Goal: Task Accomplishment & Management: Use online tool/utility

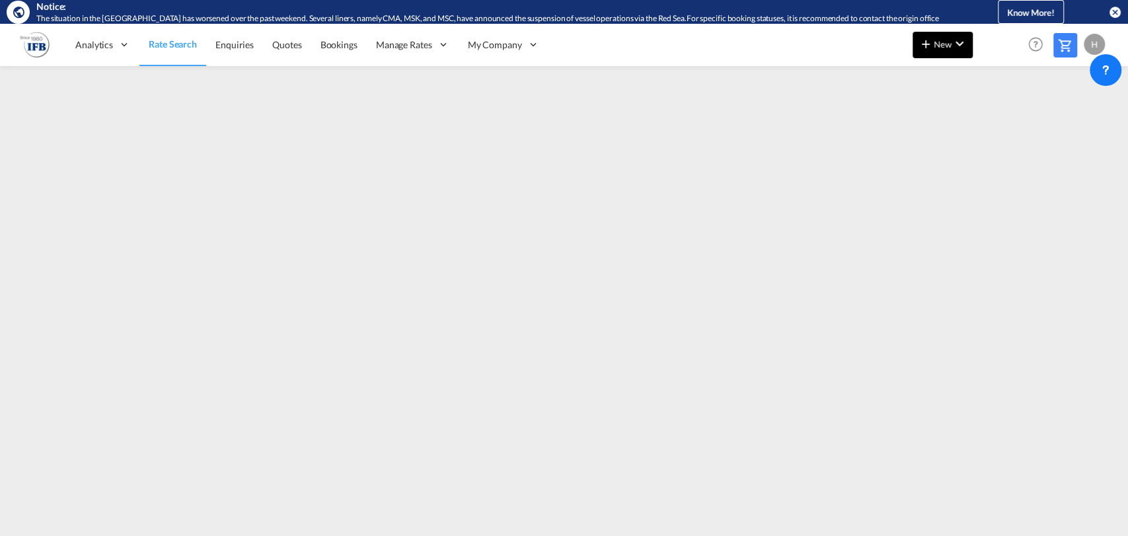
click at [947, 48] on span "New" at bounding box center [943, 44] width 50 height 11
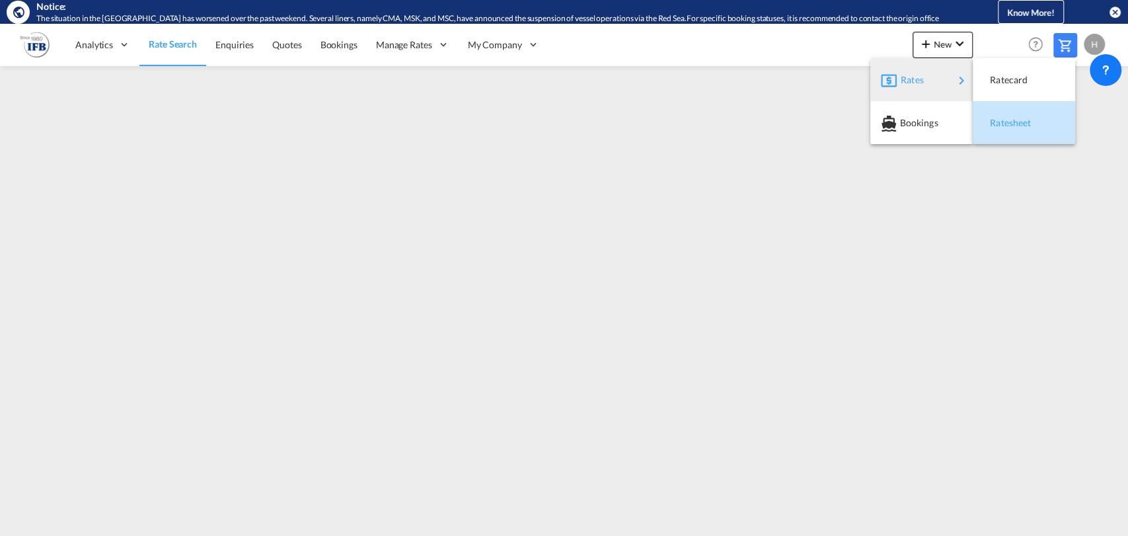
click at [996, 126] on span "Ratesheet" at bounding box center [997, 123] width 15 height 26
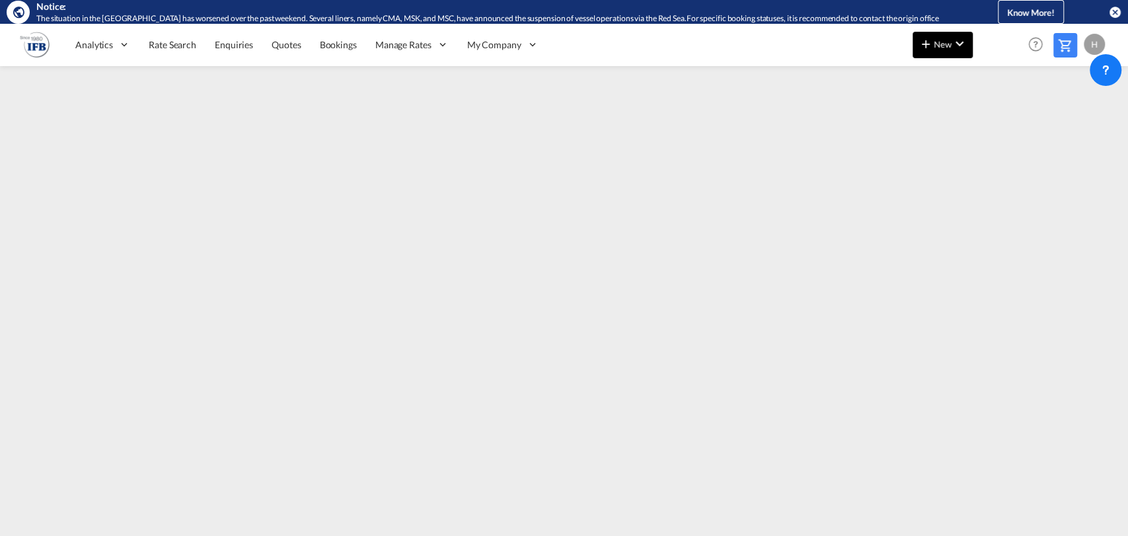
click at [953, 45] on md-icon "icon-chevron-down" at bounding box center [959, 44] width 16 height 16
click at [864, 39] on md-backdrop at bounding box center [564, 268] width 1128 height 536
click at [936, 44] on span "New" at bounding box center [943, 44] width 50 height 11
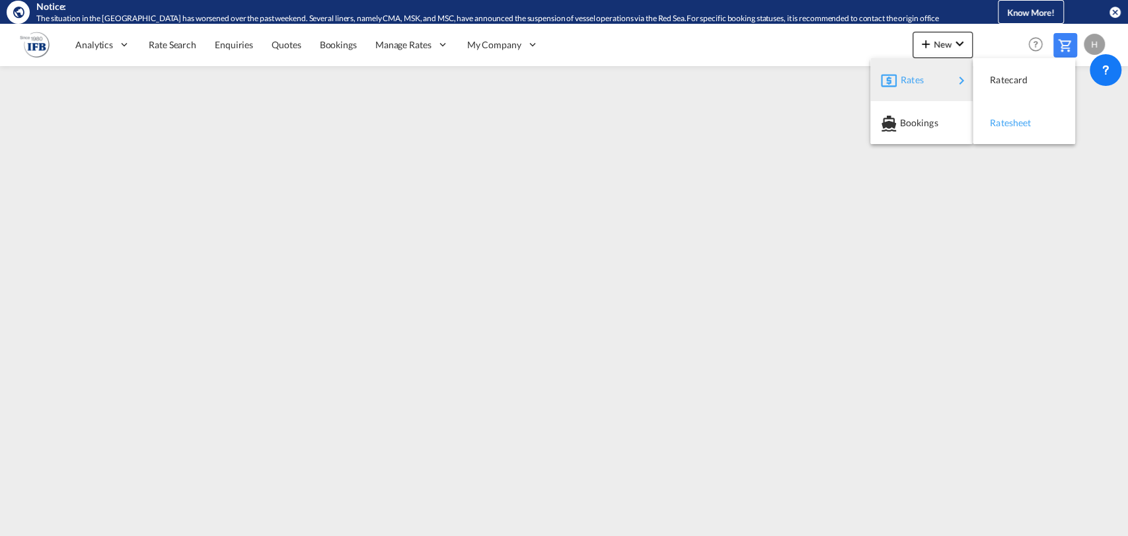
click at [995, 115] on span "Ratesheet" at bounding box center [997, 123] width 15 height 26
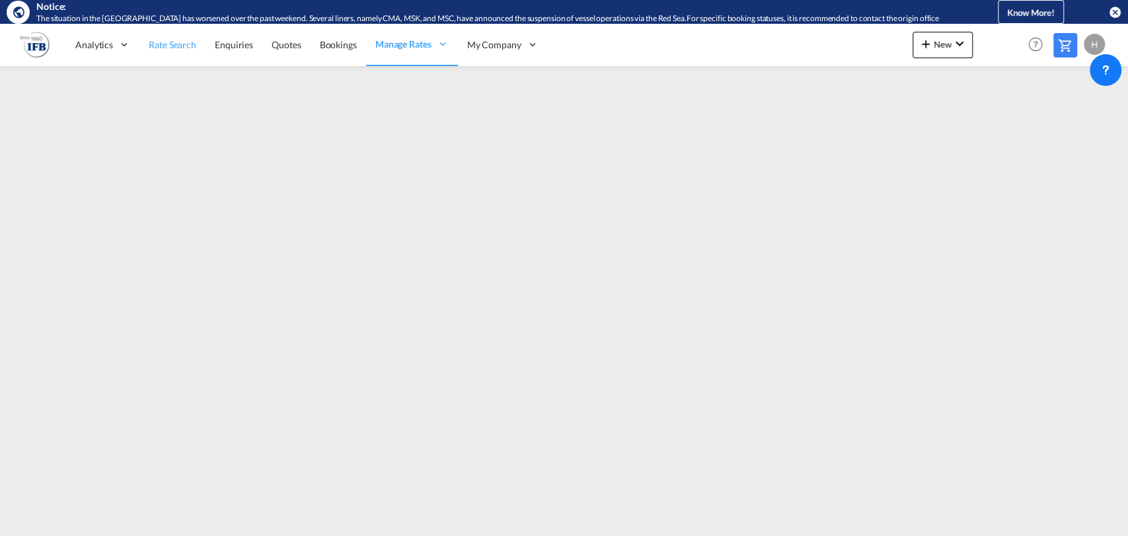
click at [157, 51] on link "Rate Search" at bounding box center [172, 44] width 66 height 43
